Goal: Task Accomplishment & Management: Use online tool/utility

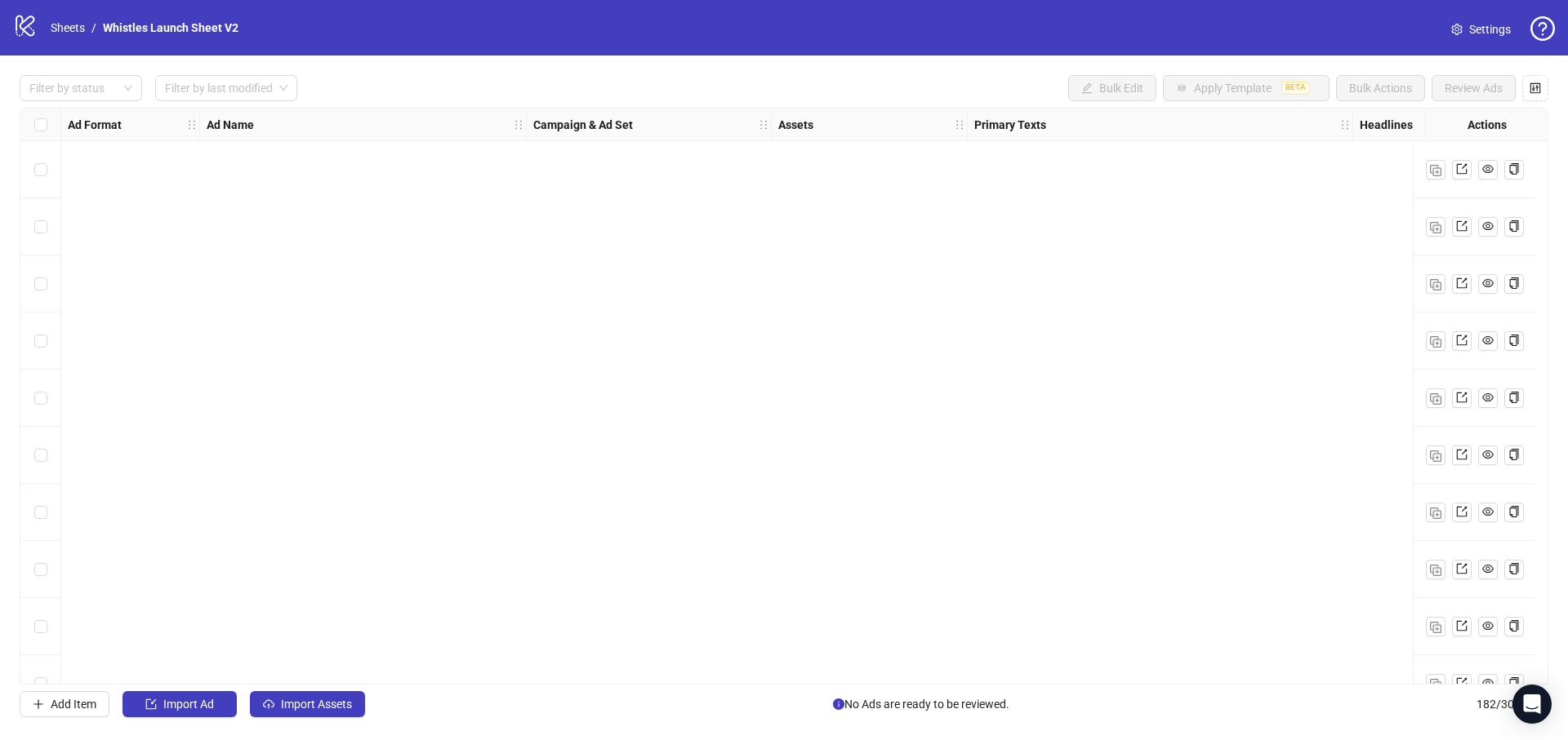
scroll to position [9860, 724]
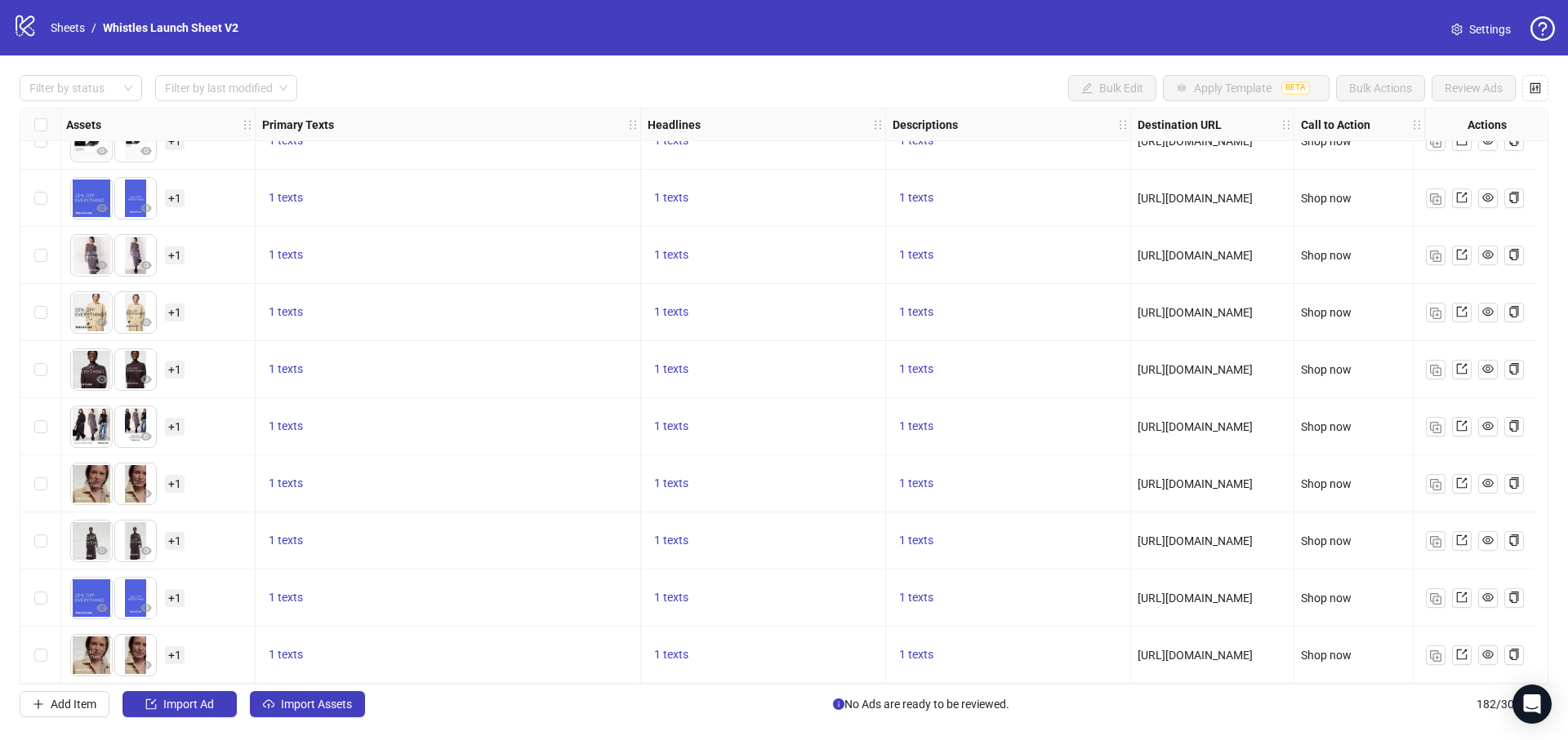
click at [60, 8] on div "logo/logo-mobile Sheets / Whistles Launch Sheet V2 Settings" at bounding box center [784, 27] width 1568 height 55
click at [62, 28] on link "Sheets" at bounding box center [68, 27] width 41 height 18
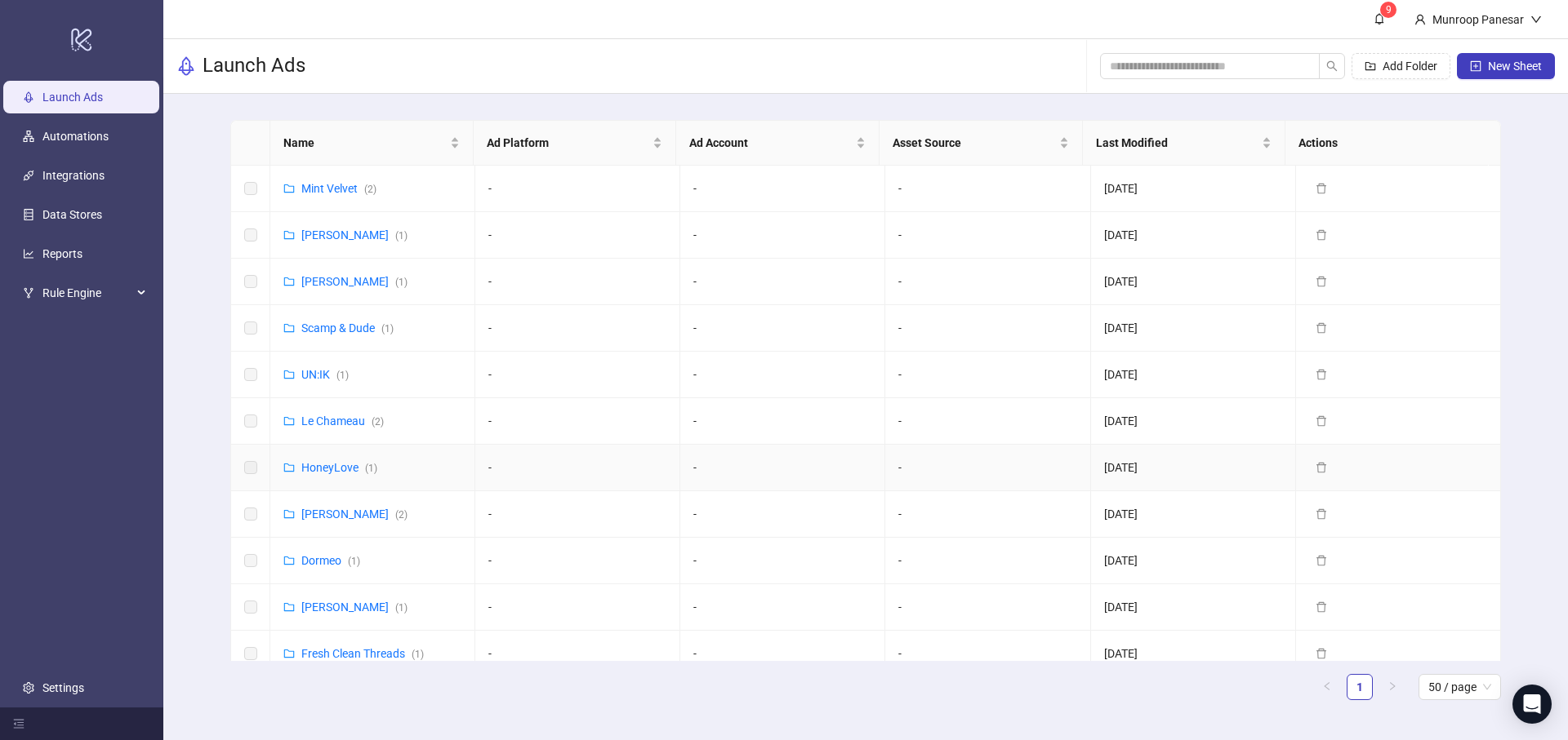
click at [342, 459] on div "HoneyLove ( 1 )" at bounding box center [339, 467] width 75 height 18
click at [347, 466] on link "HoneyLove ( 1 )" at bounding box center [339, 467] width 75 height 13
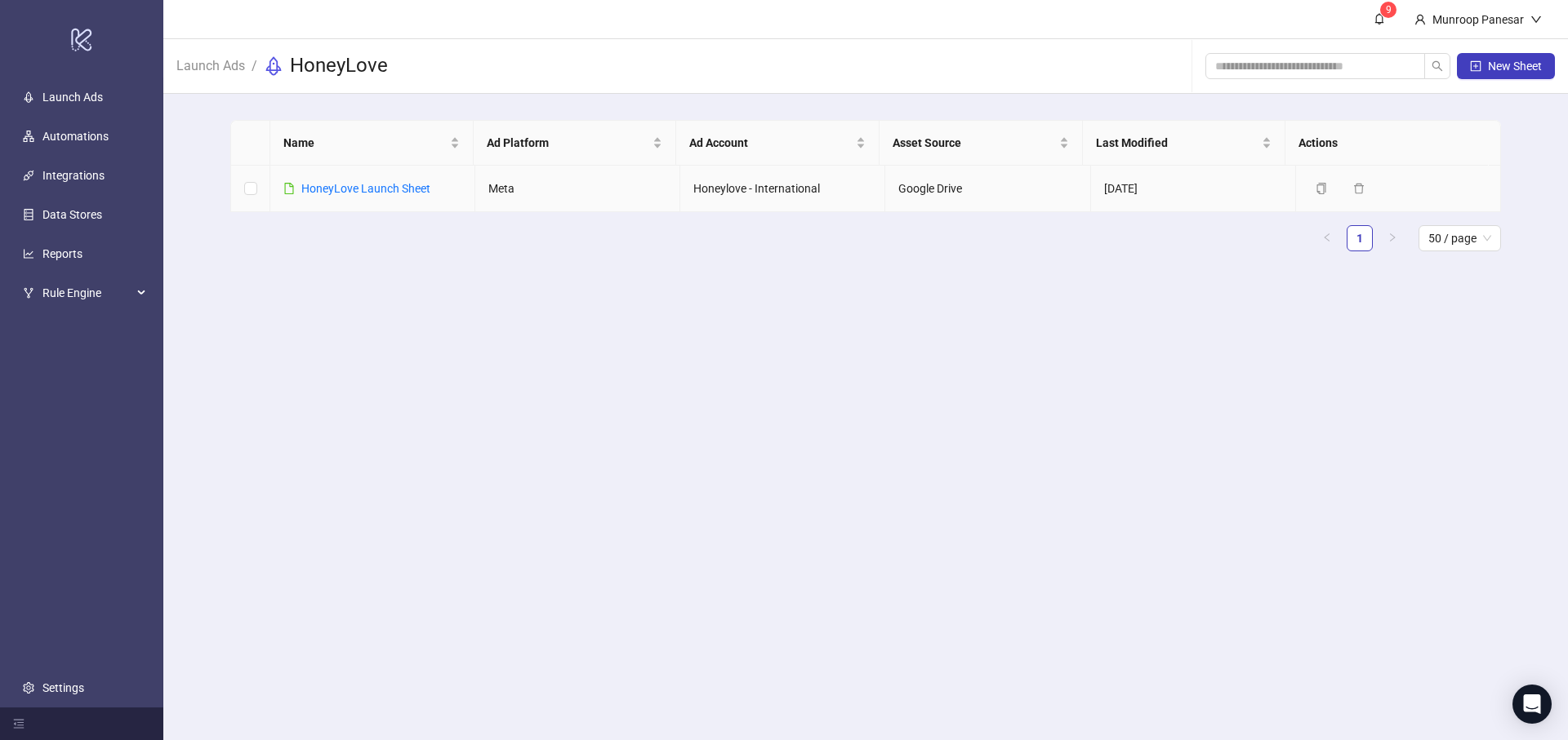
click at [377, 197] on td "HoneyLove Launch Sheet" at bounding box center [373, 189] width 205 height 46
click at [388, 188] on link "HoneyLove Launch Sheet" at bounding box center [365, 188] width 129 height 13
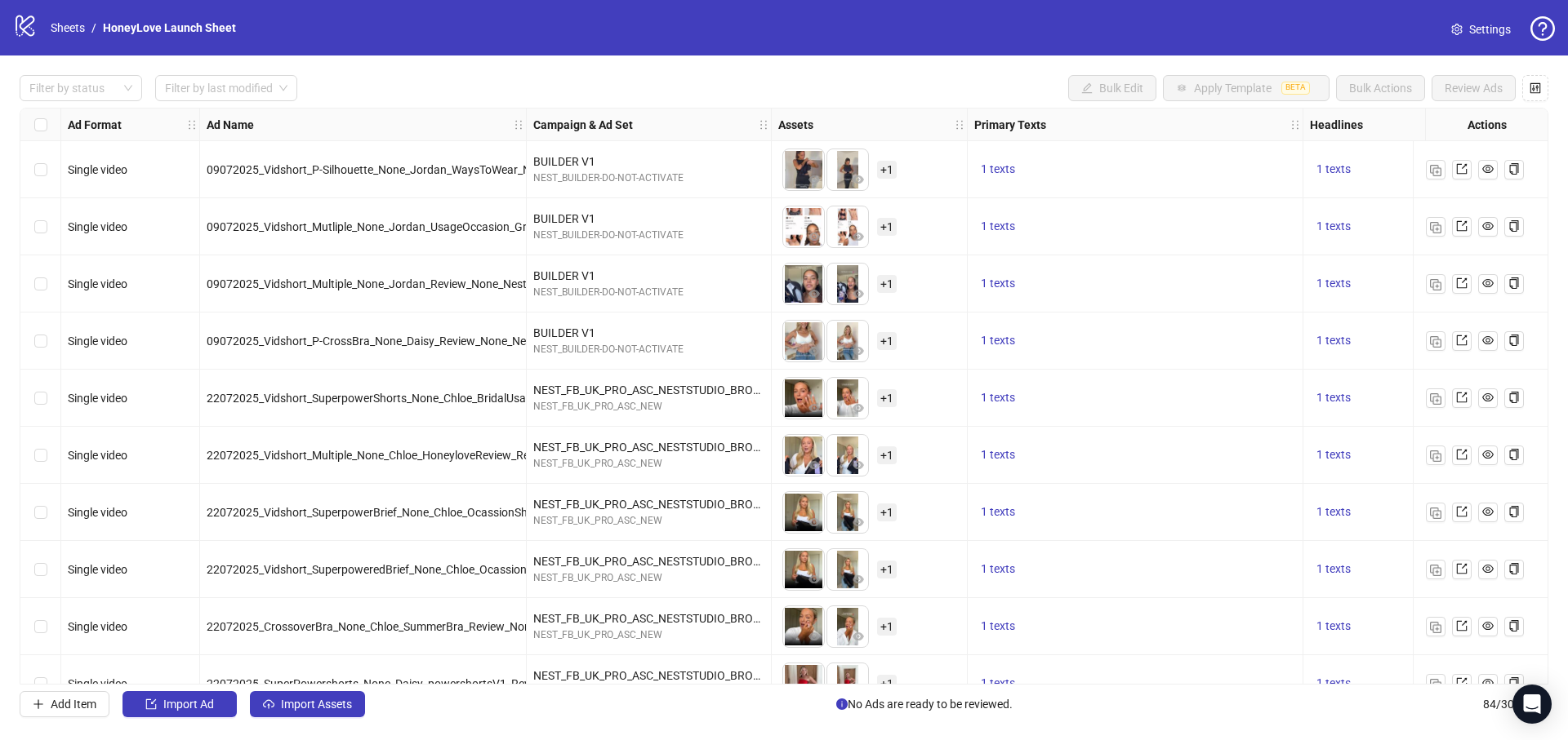
drag, startPoint x: 743, startPoint y: 683, endPoint x: 564, endPoint y: 662, distance: 180.2
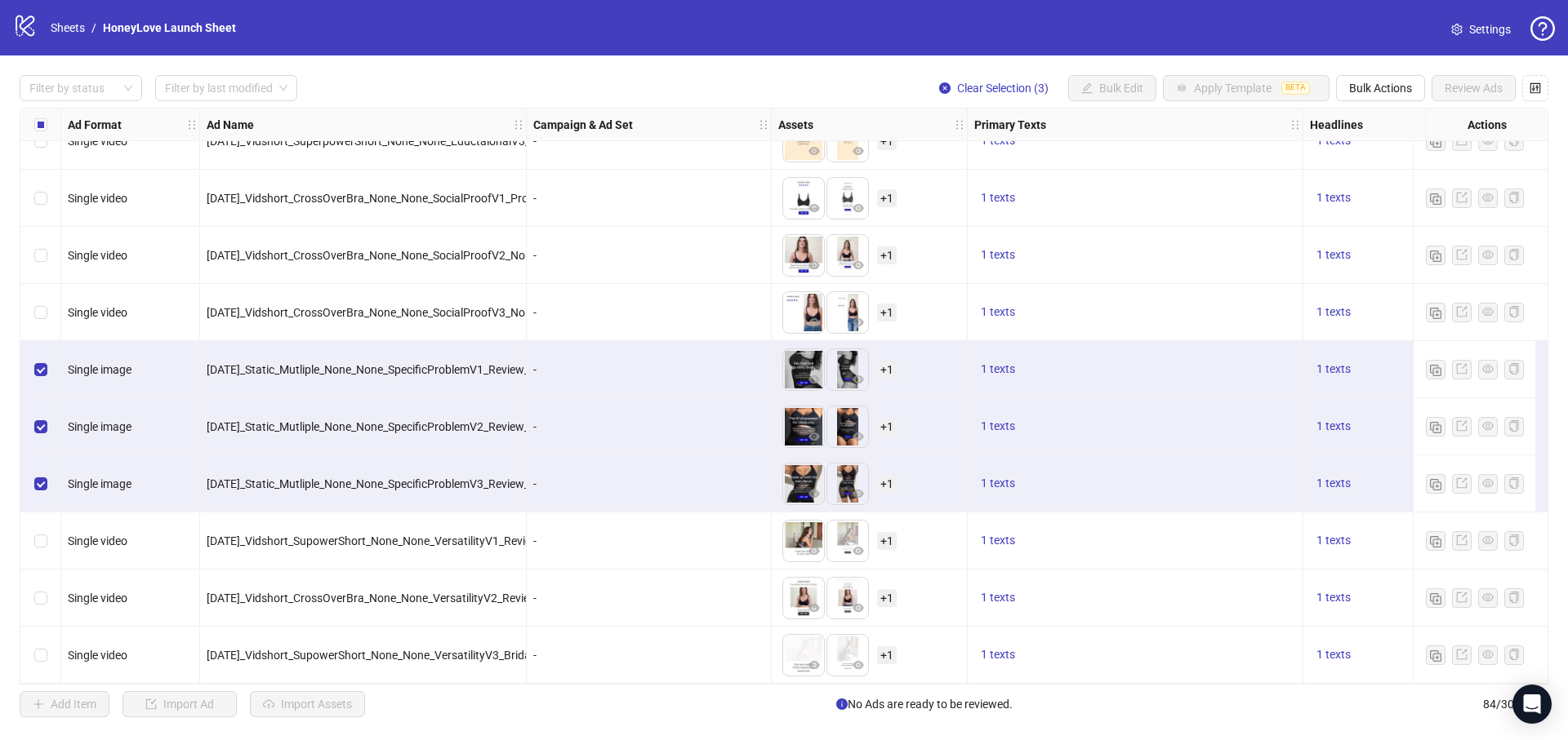
scroll to position [4204, 0]
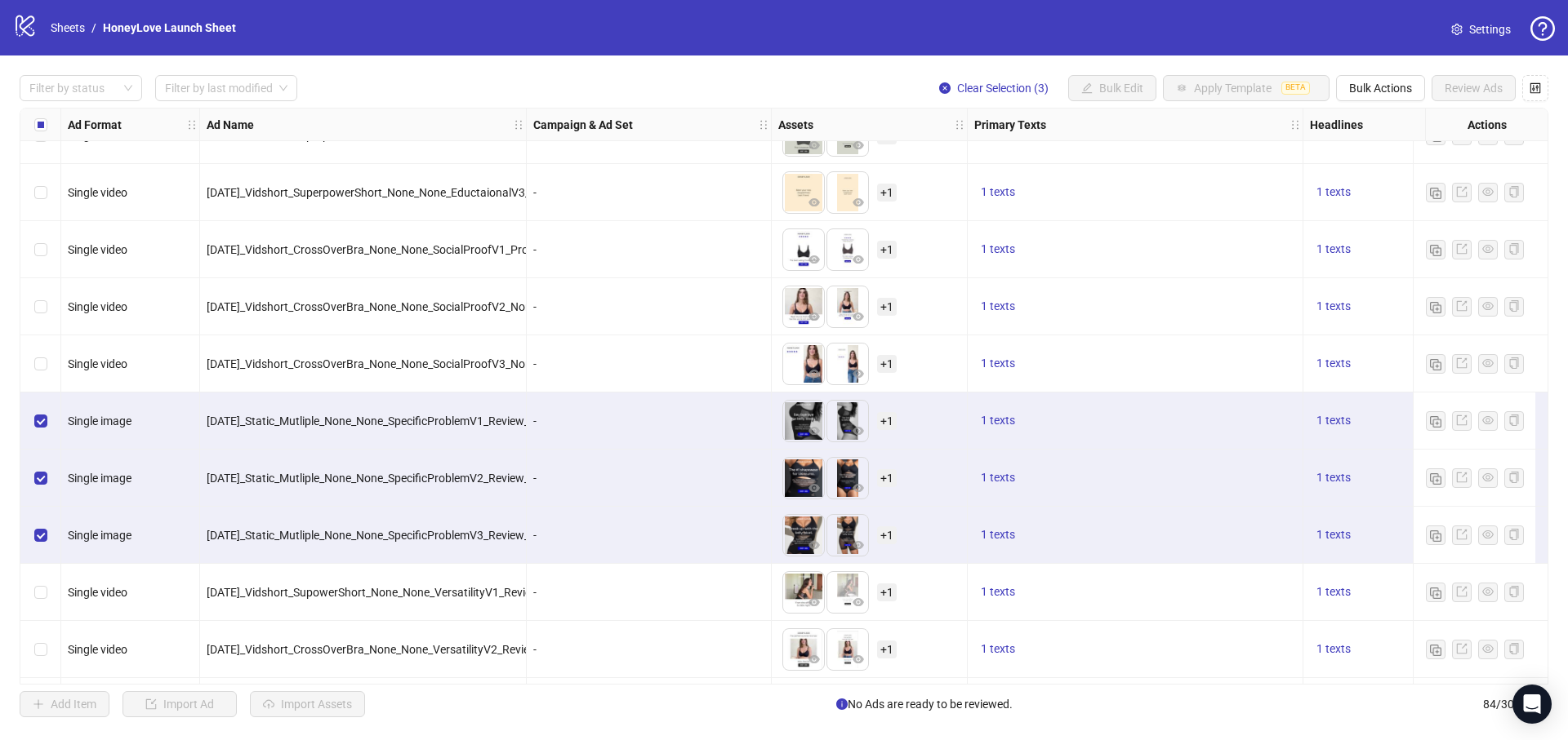
click at [47, 255] on div "Select row 76" at bounding box center [41, 250] width 41 height 57
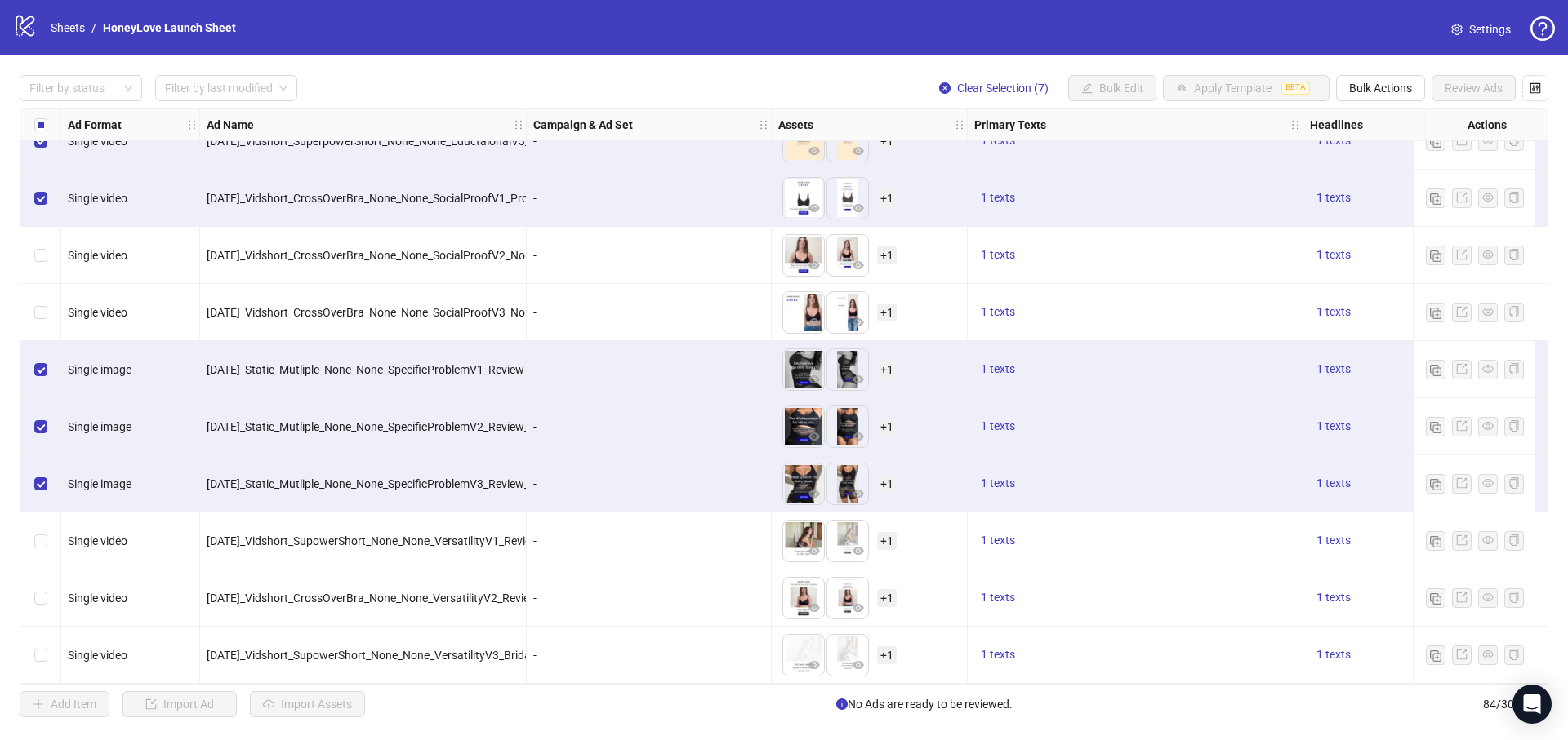
scroll to position [4262, 0]
click at [1383, 78] on button "Bulk Actions" at bounding box center [1380, 88] width 89 height 26
click at [1379, 166] on span "Duplicate with assets" at bounding box center [1403, 173] width 112 height 18
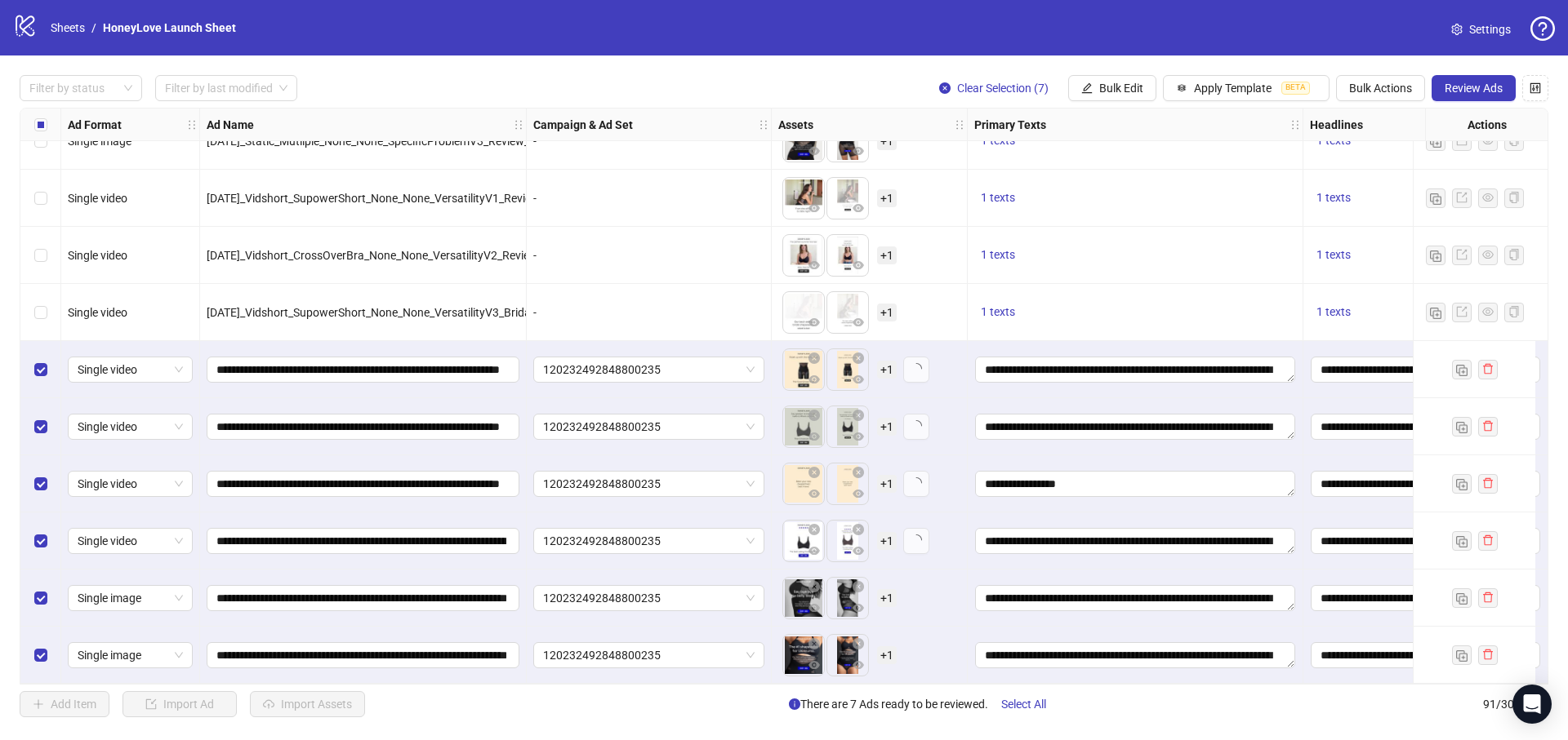
scroll to position [4662, 0]
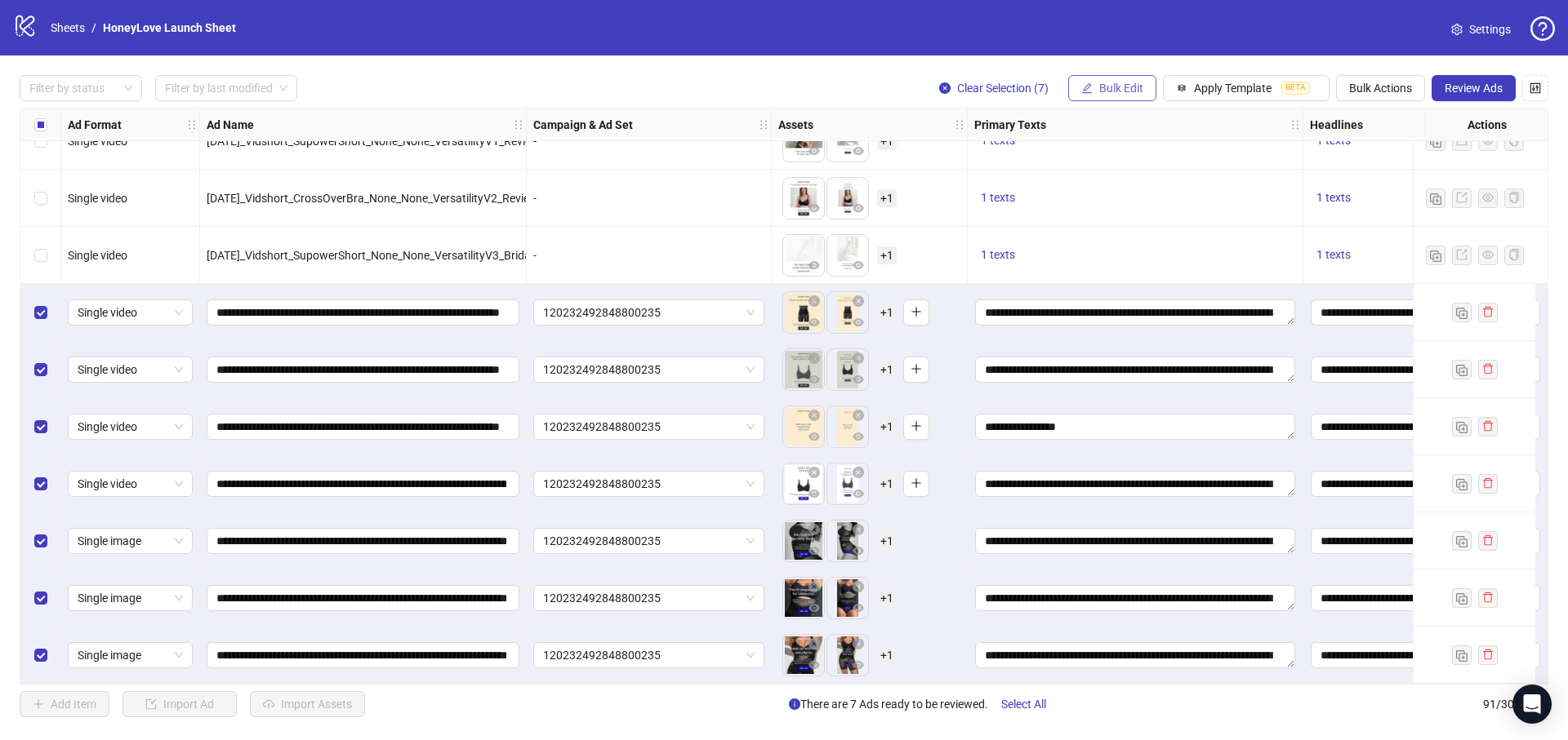
click at [1103, 85] on span "Bulk Edit" at bounding box center [1121, 87] width 45 height 13
click at [1129, 173] on span "Campaign & Ad Set" at bounding box center [1128, 173] width 97 height 18
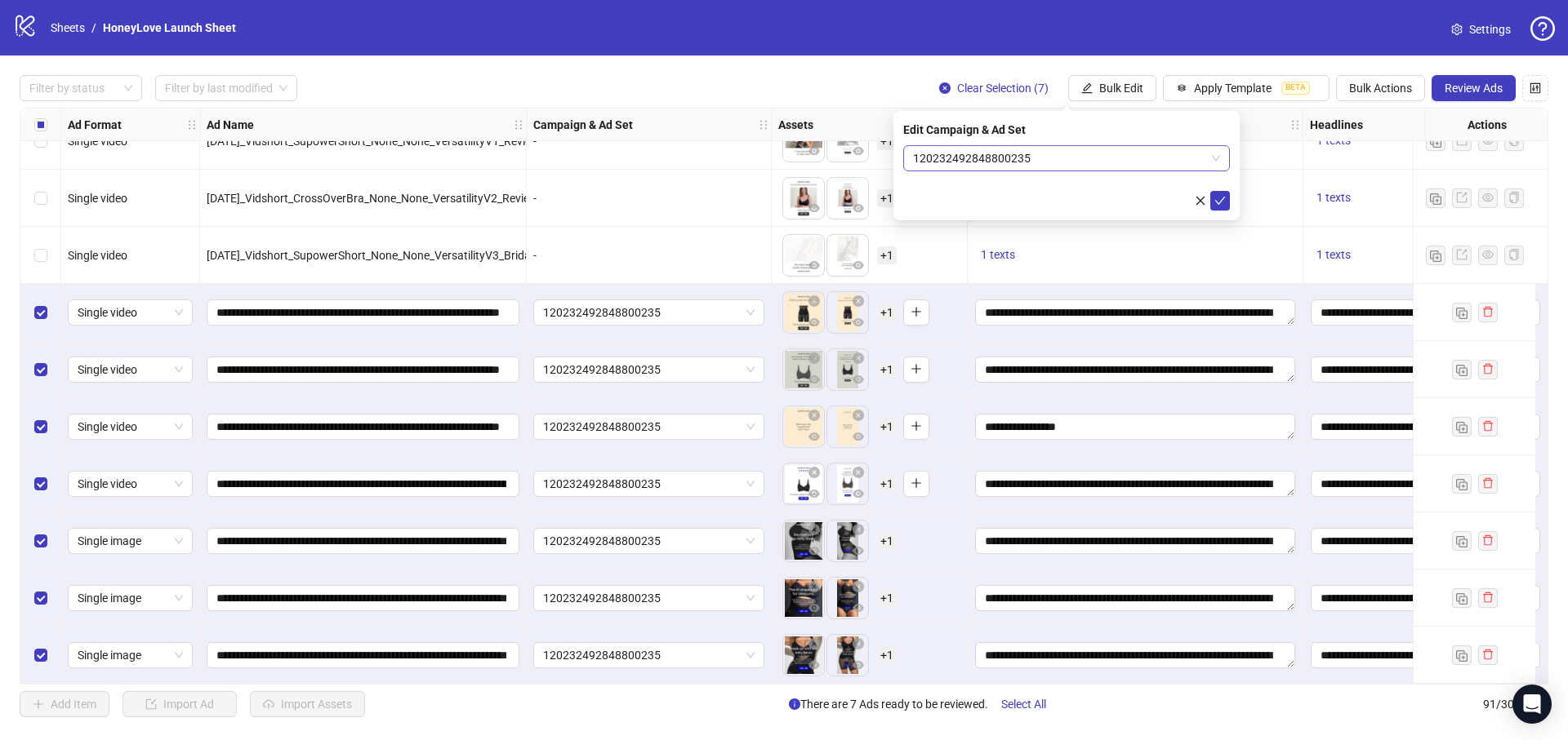
click at [1014, 164] on span "120232492848800235" at bounding box center [1066, 158] width 307 height 24
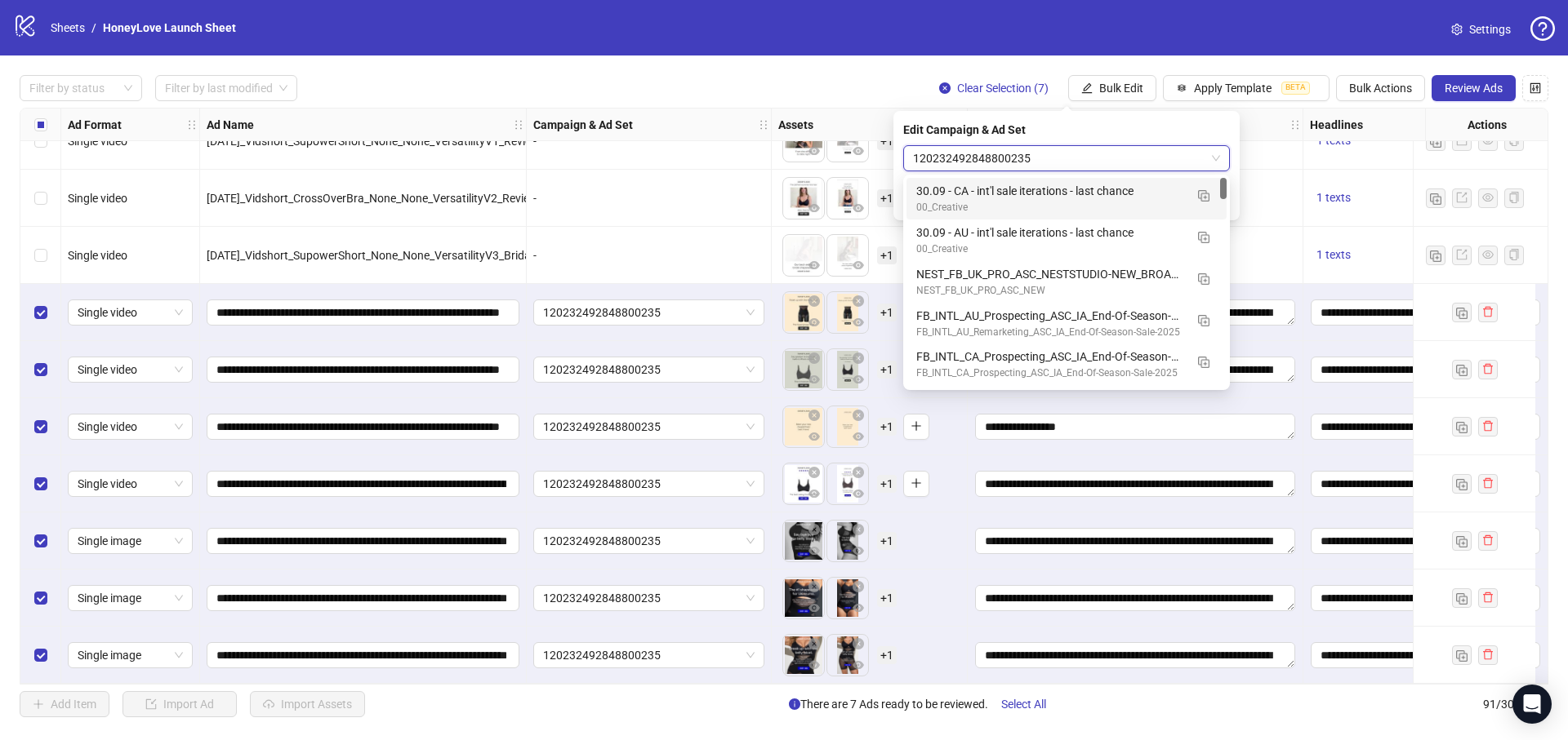
click at [1014, 164] on span "120232492848800235" at bounding box center [1066, 158] width 307 height 24
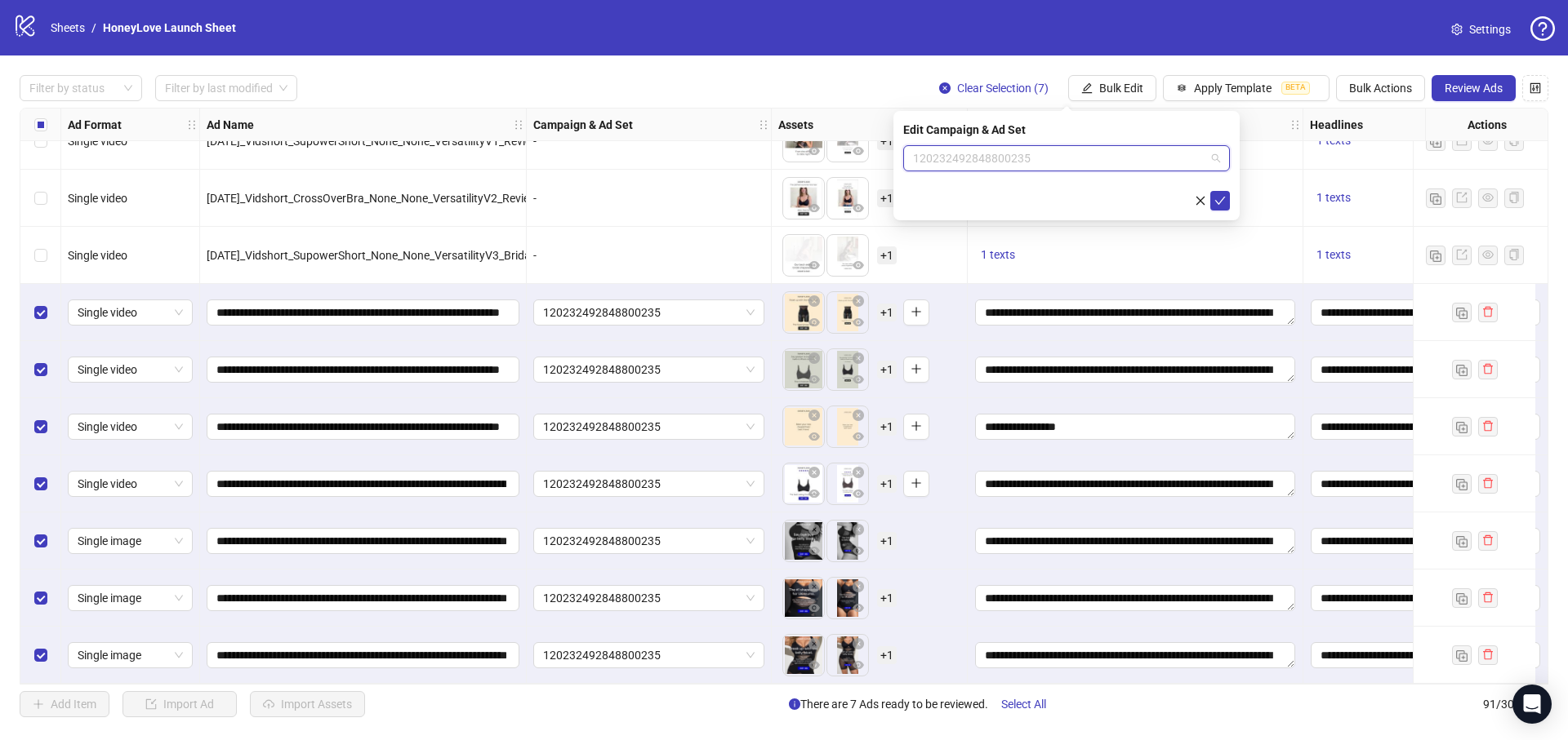
click at [1014, 164] on span "120232492848800235" at bounding box center [1066, 158] width 307 height 24
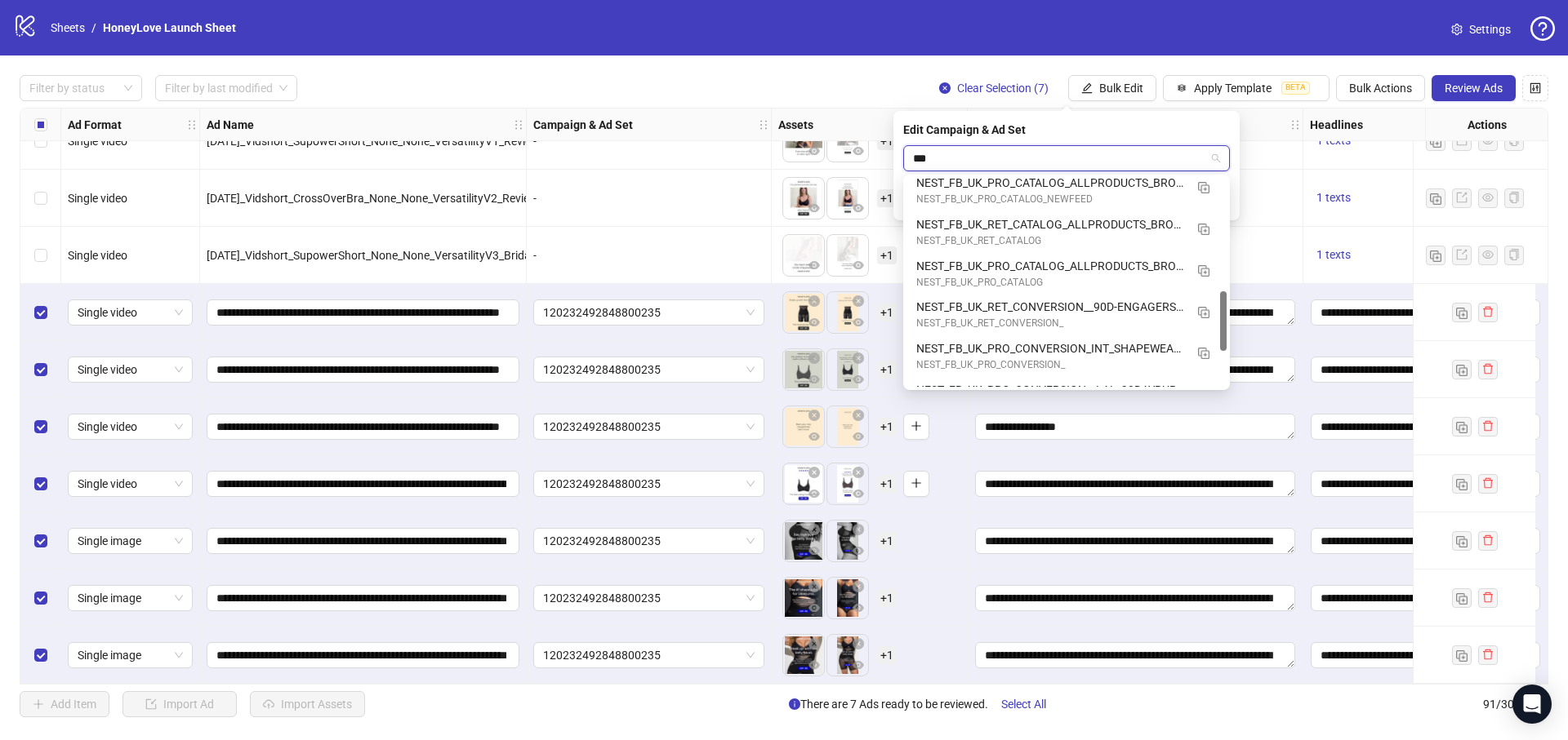
scroll to position [391, 0]
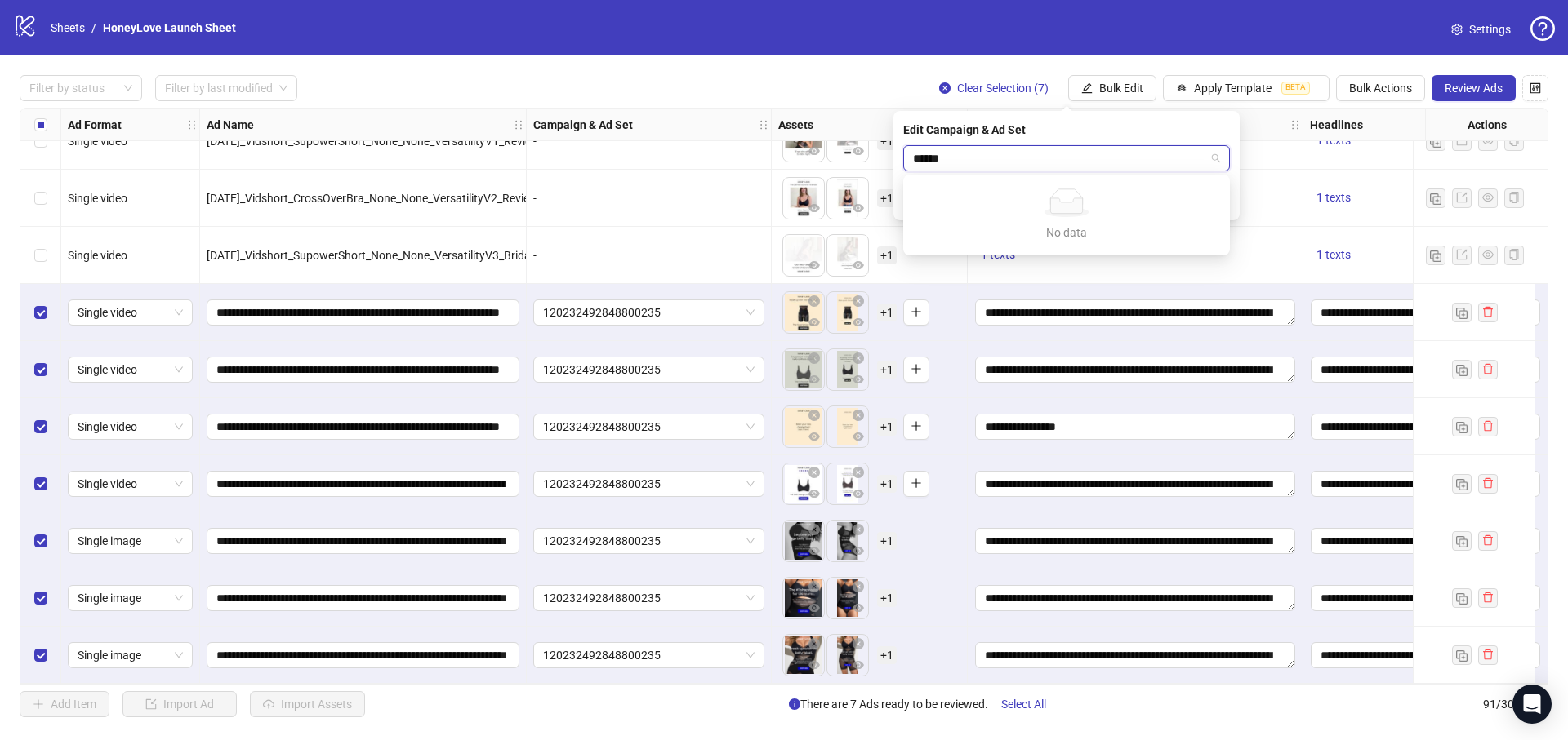
type input "*****"
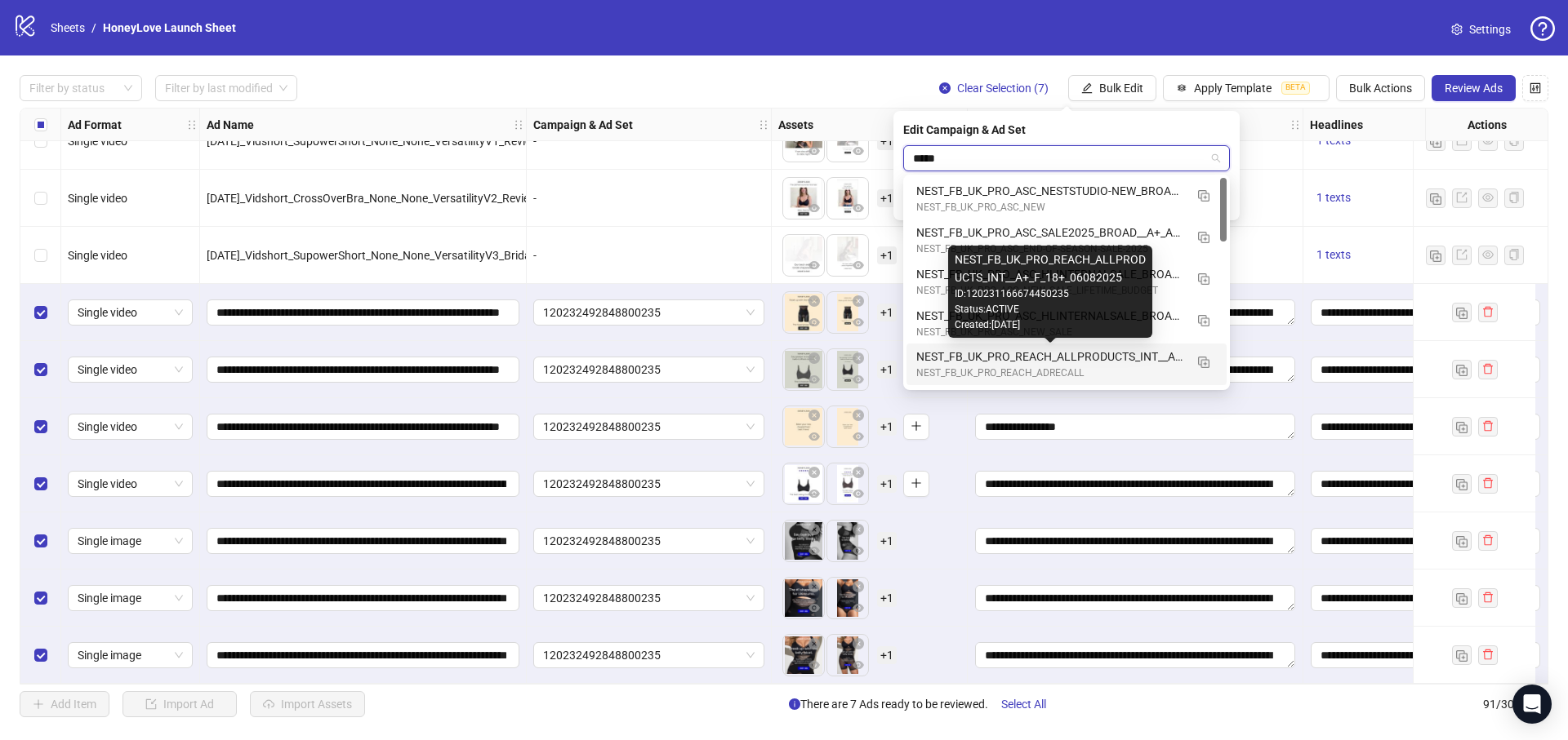
click at [1080, 352] on div "NEST_FB_UK_PRO_REACH_ALLPRODUCTS_INT__A+_F_18+_06082025" at bounding box center [1050, 356] width 268 height 18
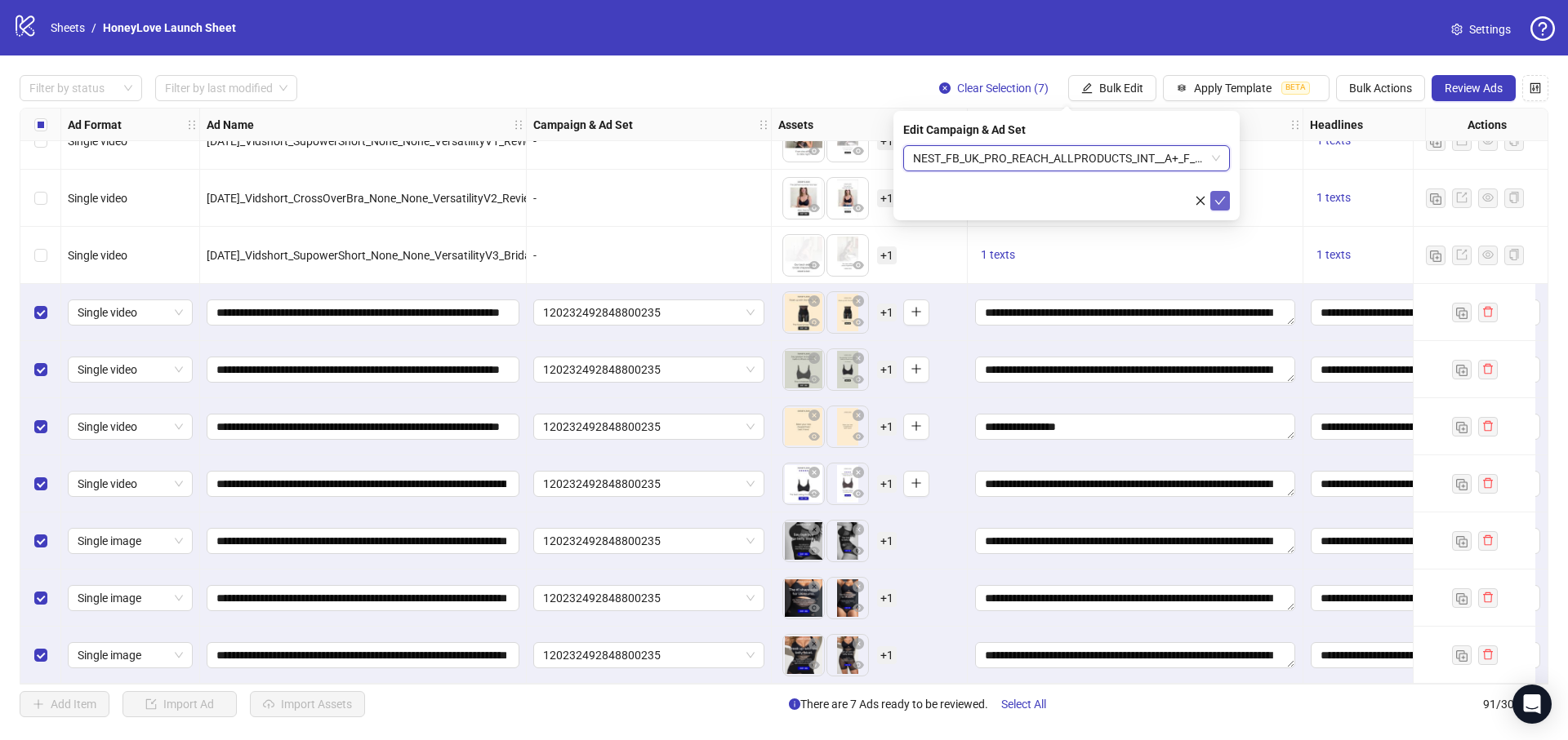
click at [1220, 202] on icon "check" at bounding box center [1220, 200] width 11 height 8
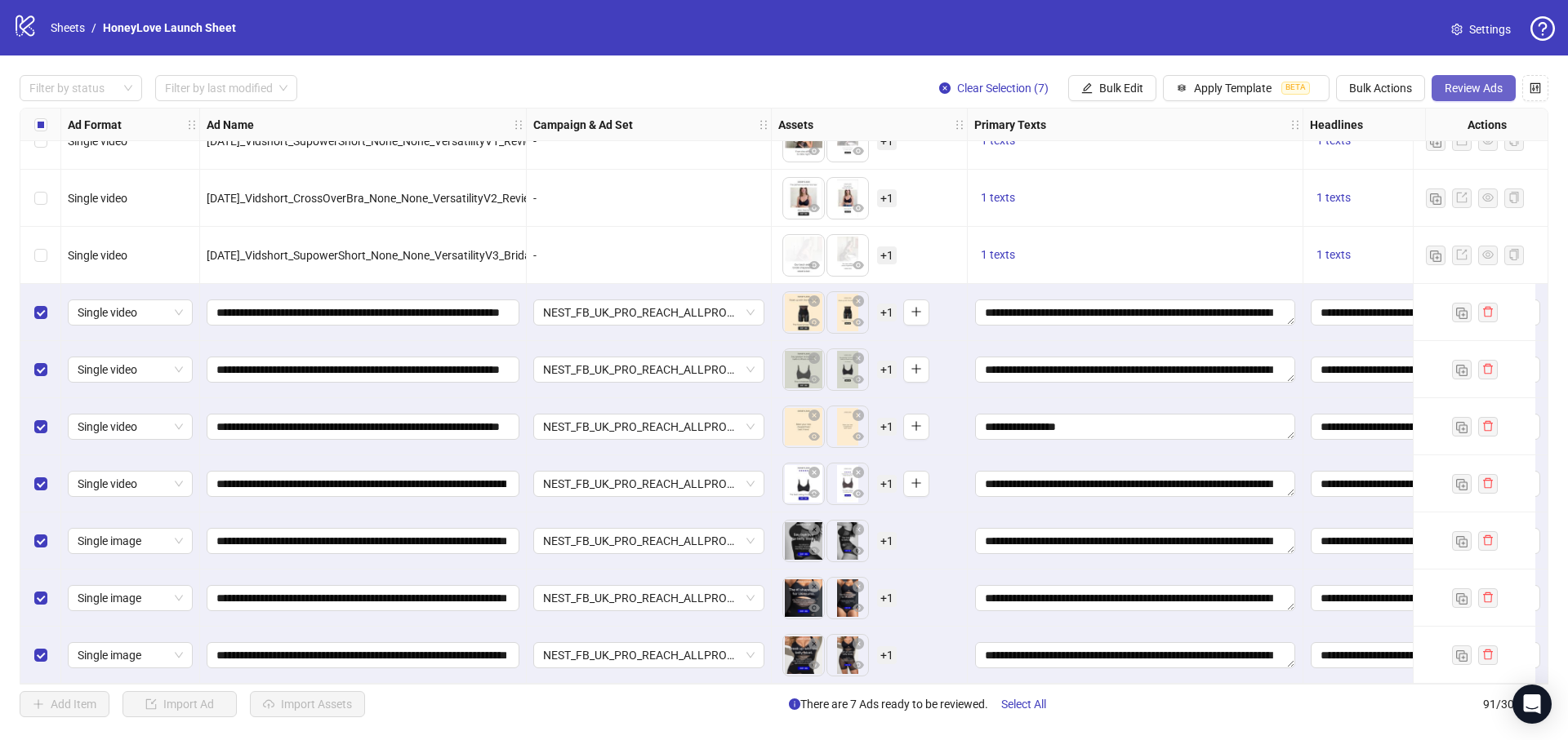
click at [1464, 87] on span "Review Ads" at bounding box center [1473, 87] width 58 height 13
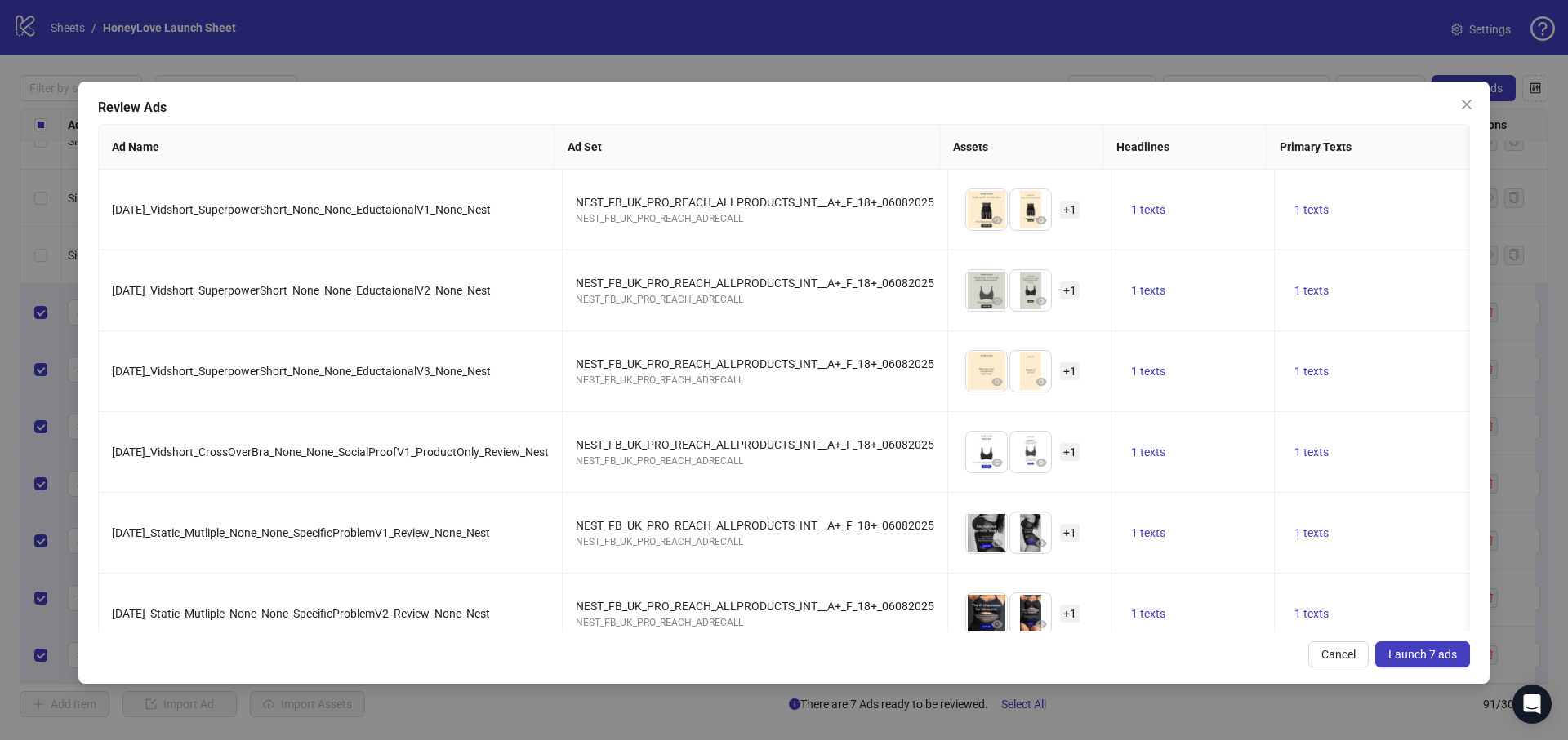
click at [1428, 655] on span "Launch 7 ads" at bounding box center [1422, 654] width 69 height 13
